Goal: Find specific page/section

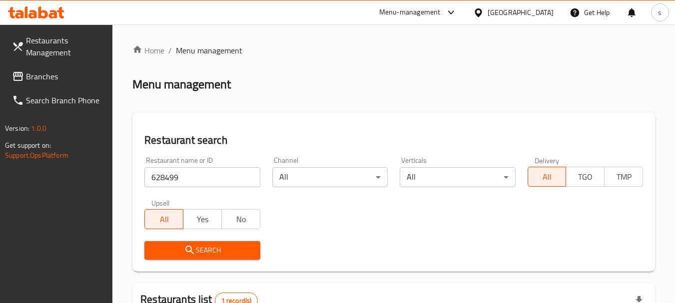
scroll to position [155, 0]
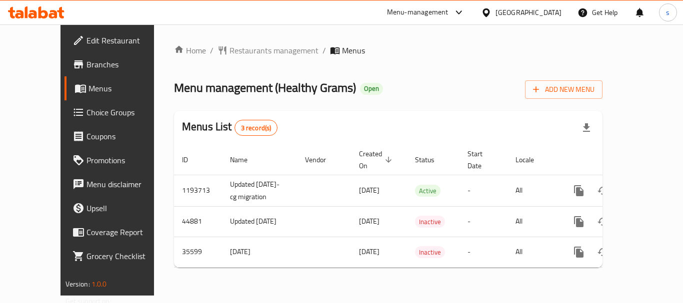
click at [237, 59] on div "Home / Restaurants management / Menus Menu management ( Healthy Grams ) Open Ad…" at bounding box center [388, 159] width 428 height 231
click at [235, 48] on span "Restaurants management" at bounding box center [273, 50] width 89 height 12
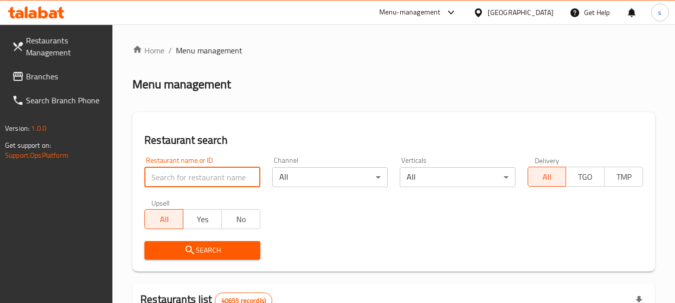
click at [193, 180] on input "search" at bounding box center [201, 177] width 115 height 20
click at [197, 173] on input "v" at bounding box center [201, 177] width 115 height 20
paste input "18395"
type input "18395"
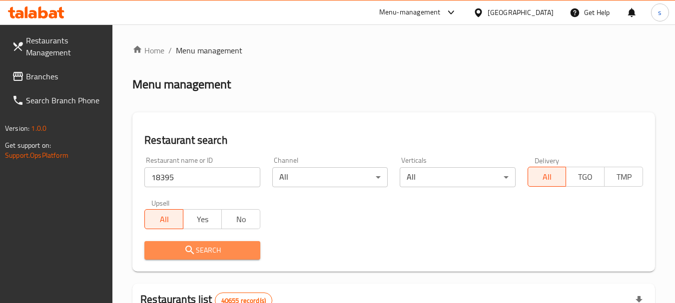
click at [193, 252] on icon "submit" at bounding box center [190, 250] width 12 height 12
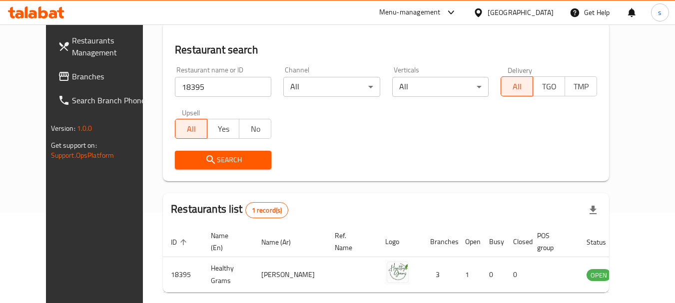
scroll to position [134, 0]
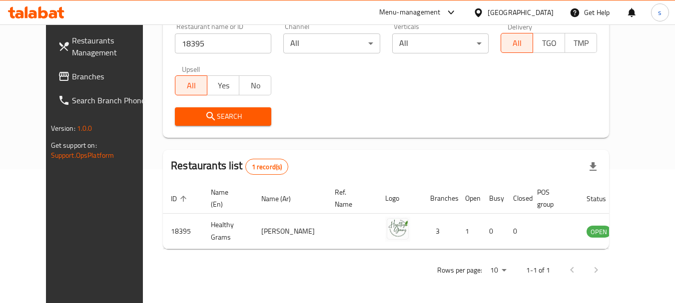
click at [74, 81] on span "Branches" at bounding box center [111, 76] width 79 height 12
